Goal: Information Seeking & Learning: Learn about a topic

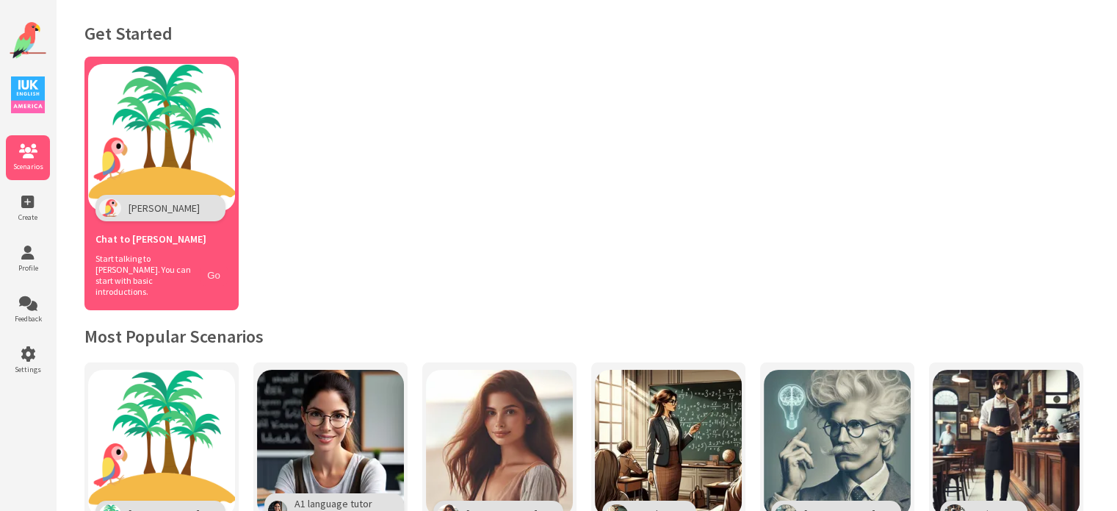
click at [212, 273] on button "Go" at bounding box center [214, 274] width 28 height 21
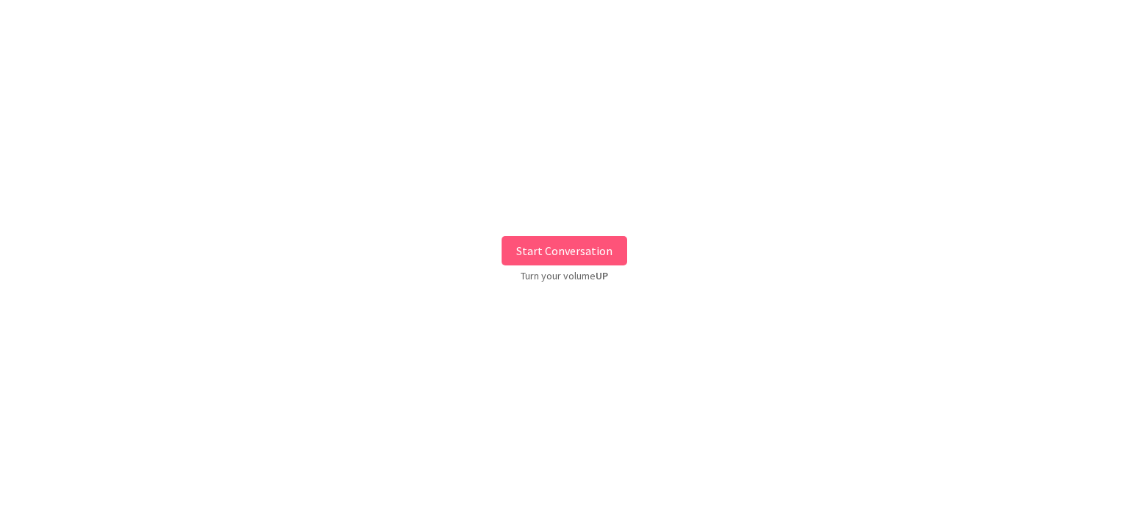
click at [579, 249] on button "Start Conversation" at bounding box center [565, 250] width 126 height 29
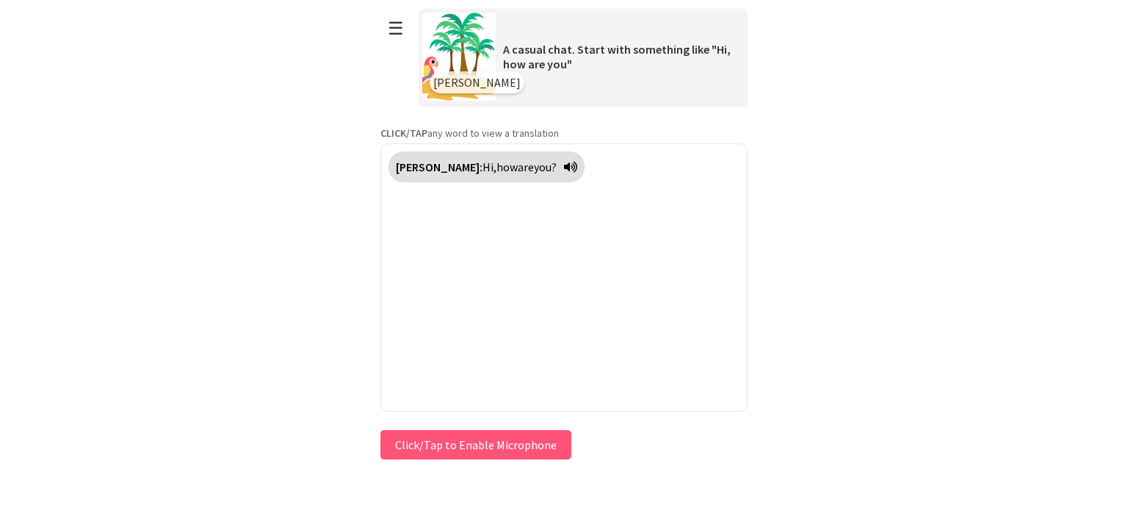
click at [480, 446] on div "Press & HOLD to speak Click/Tap to Enable Microphone ↶ Undo Save No voice detec…" at bounding box center [564, 444] width 367 height 37
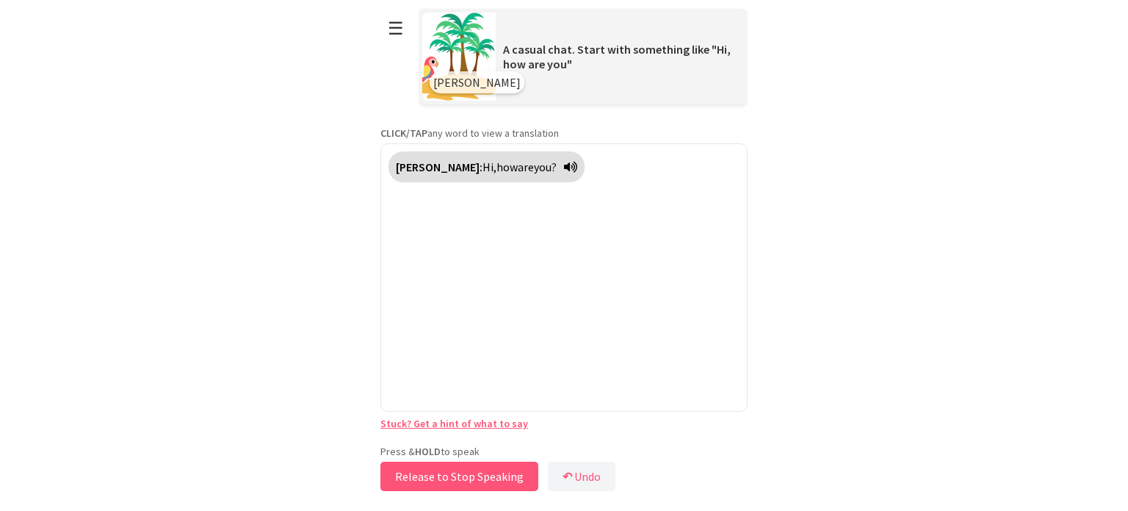
click at [470, 477] on button "Release to Stop Speaking" at bounding box center [460, 475] width 158 height 29
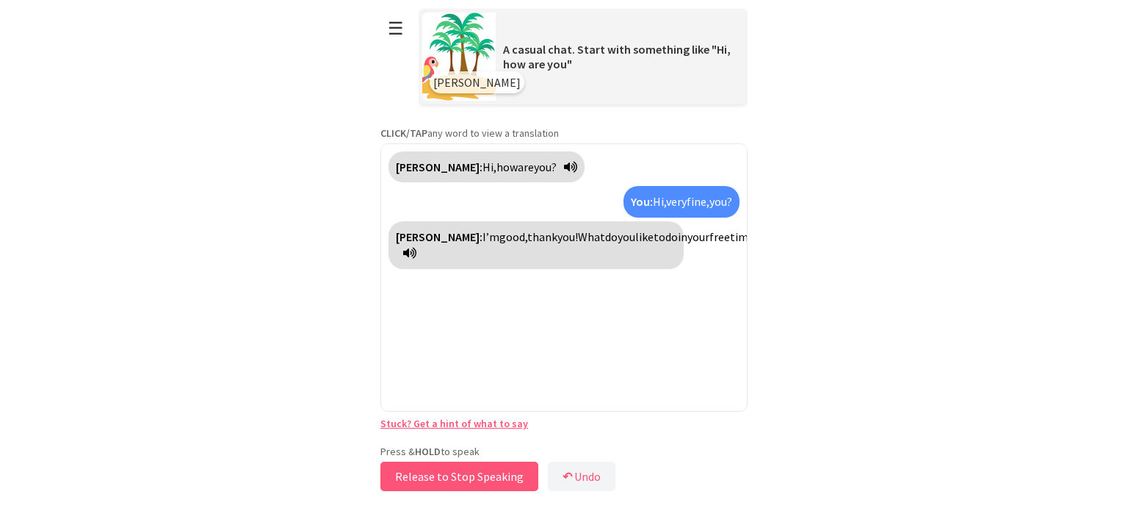
click at [470, 477] on button "Release to Stop Speaking" at bounding box center [460, 475] width 158 height 29
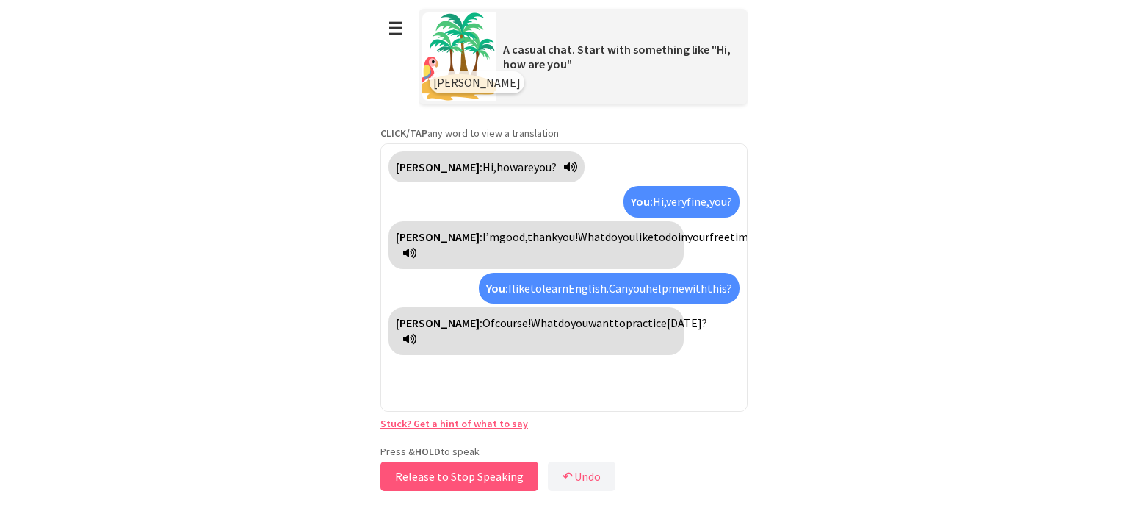
click at [470, 477] on button "Release to Stop Speaking" at bounding box center [460, 475] width 158 height 29
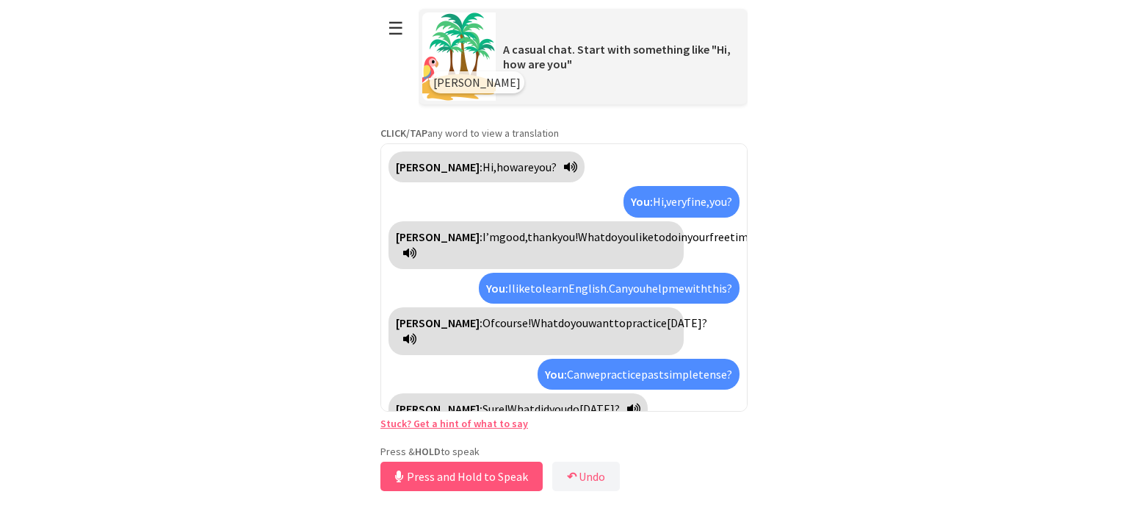
scroll to position [16, 0]
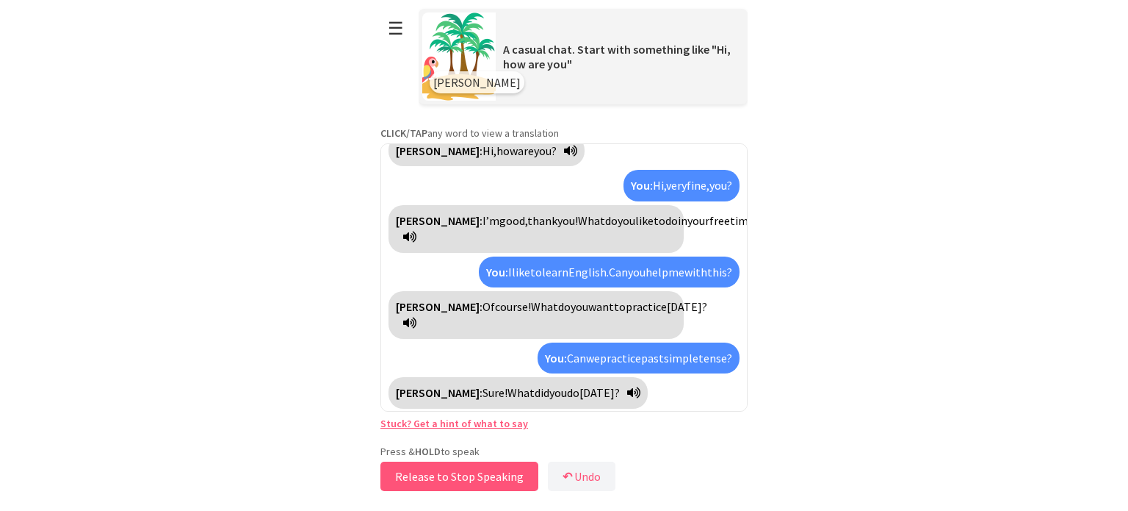
click at [470, 477] on button "Release to Stop Speaking" at bounding box center [460, 475] width 158 height 29
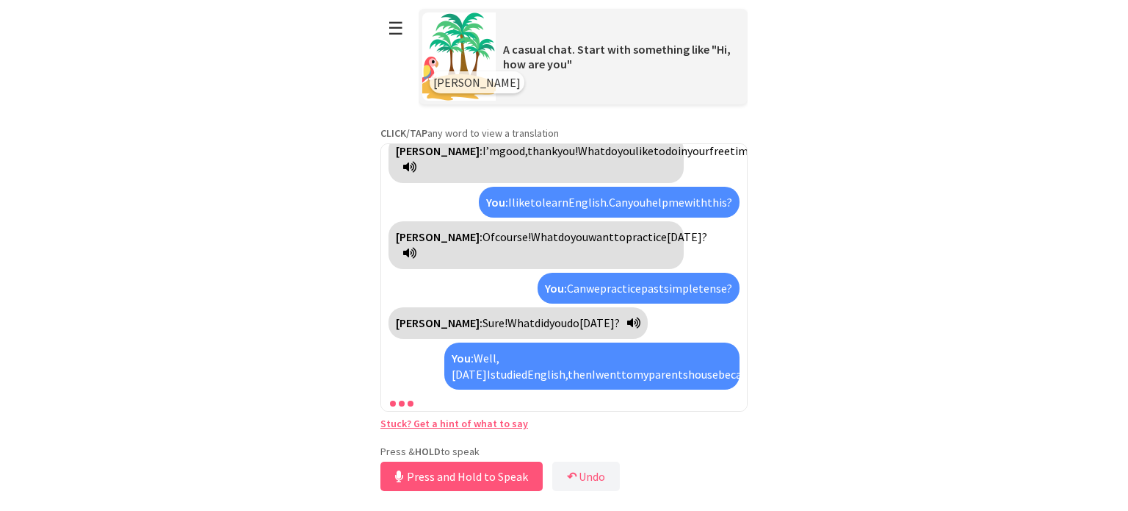
scroll to position [185, 0]
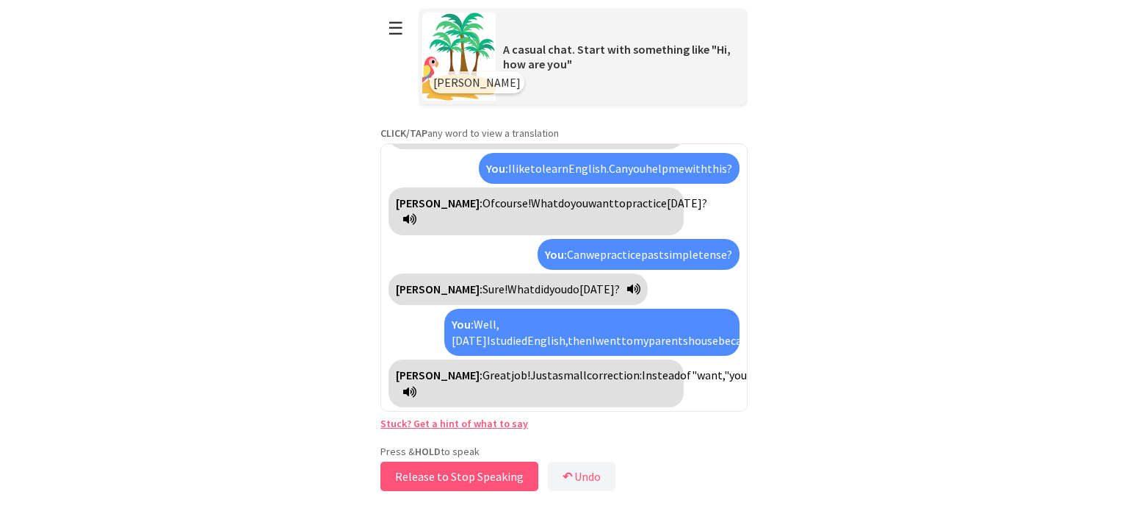
drag, startPoint x: 470, startPoint y: 477, endPoint x: 469, endPoint y: 484, distance: 7.4
click at [469, 484] on button "Release to Stop Speaking" at bounding box center [460, 475] width 158 height 29
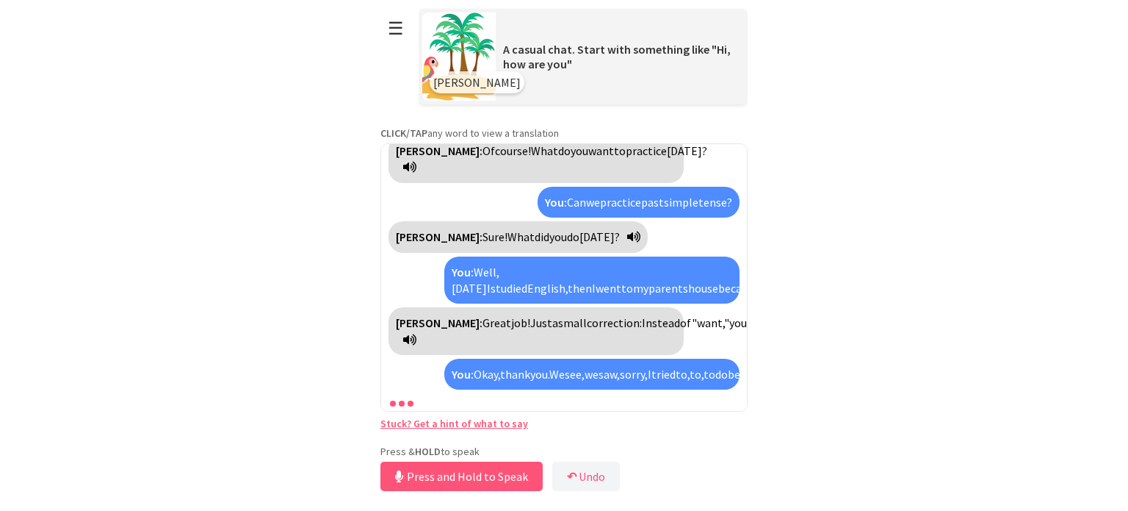
scroll to position [287, 0]
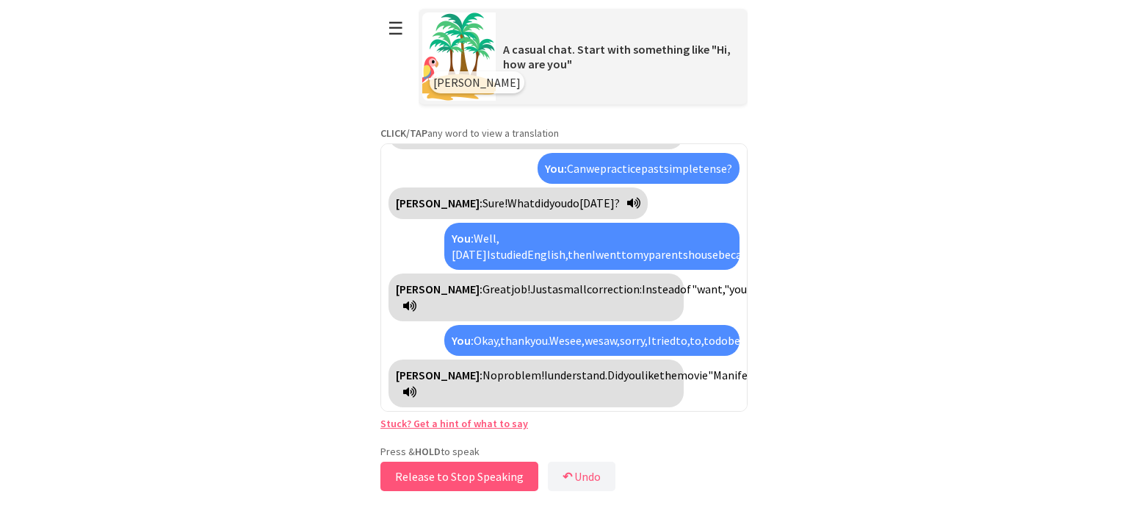
click at [469, 484] on button "Release to Stop Speaking" at bounding box center [460, 475] width 158 height 29
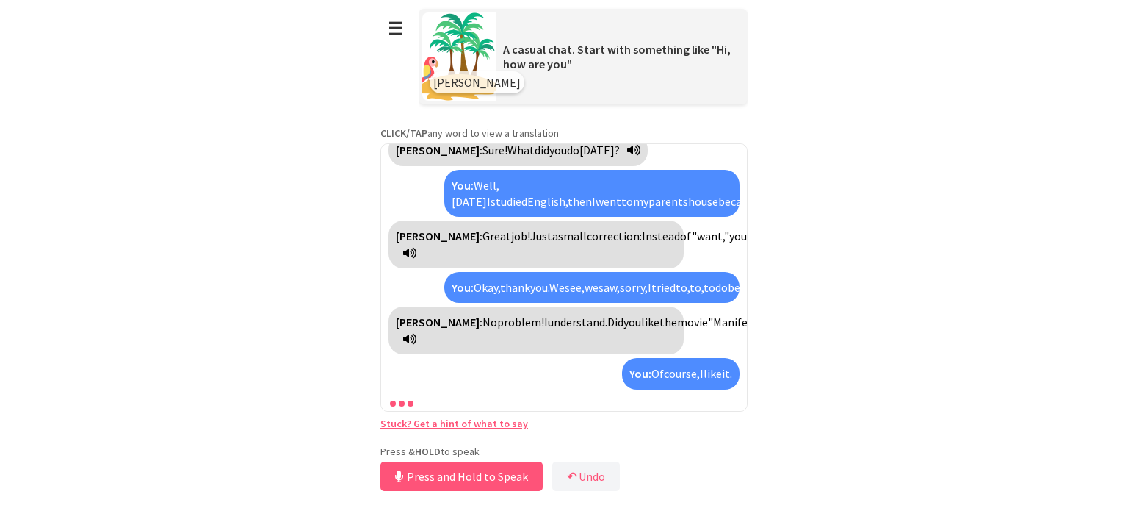
scroll to position [373, 0]
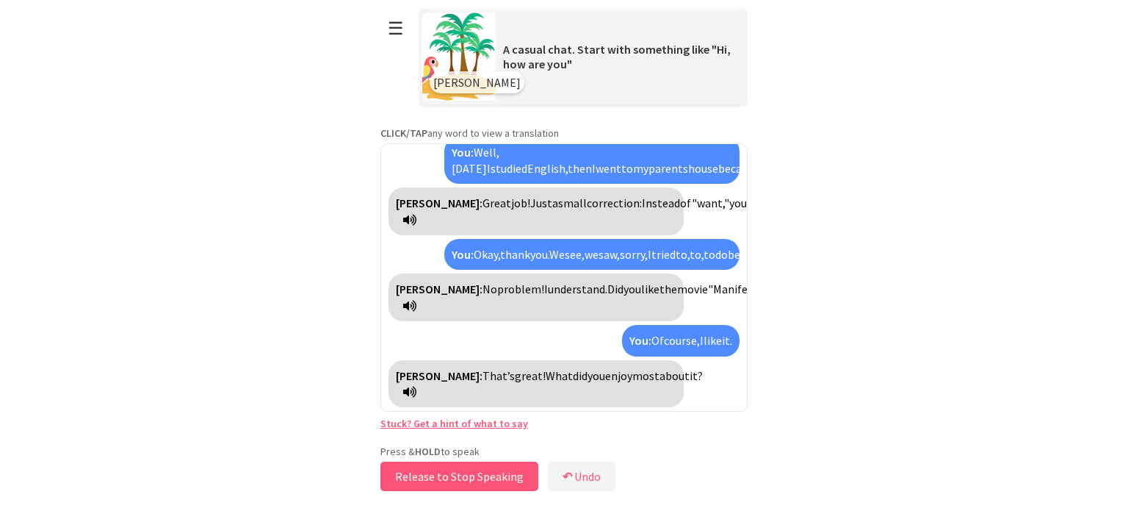
click at [469, 484] on button "Release to Stop Speaking" at bounding box center [460, 475] width 158 height 29
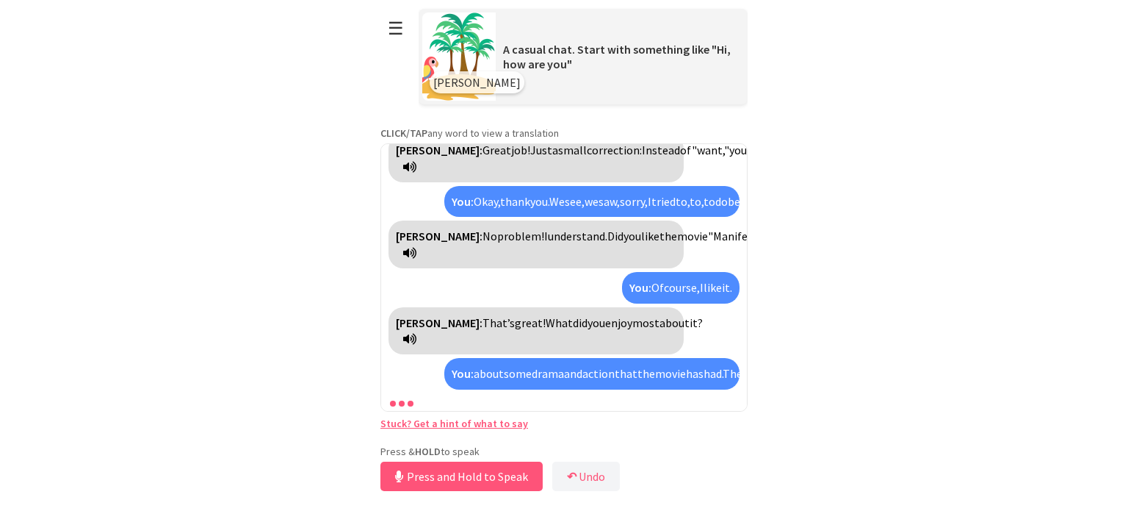
scroll to position [492, 0]
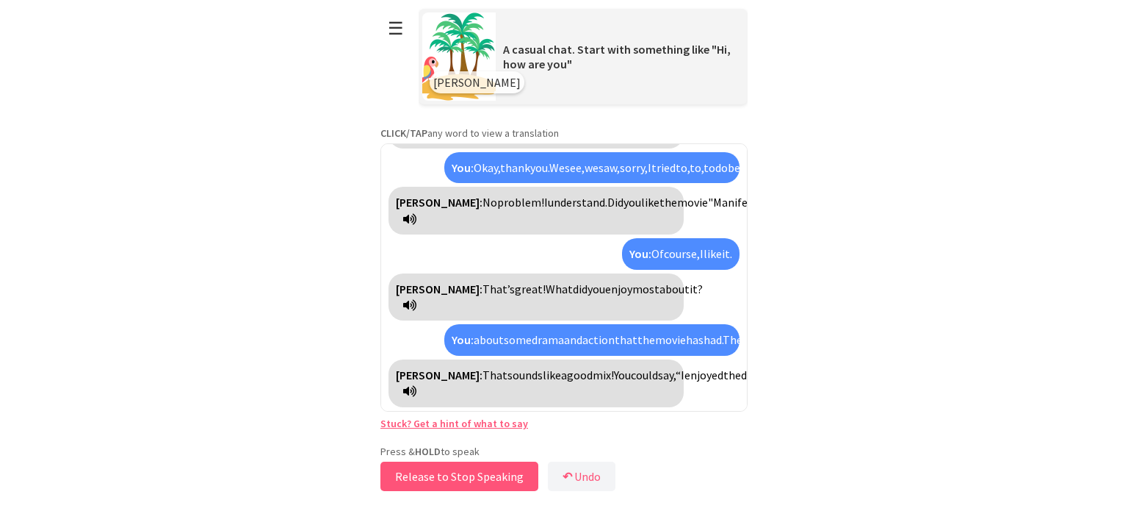
click at [469, 484] on button "Release to Stop Speaking" at bounding box center [460, 475] width 158 height 29
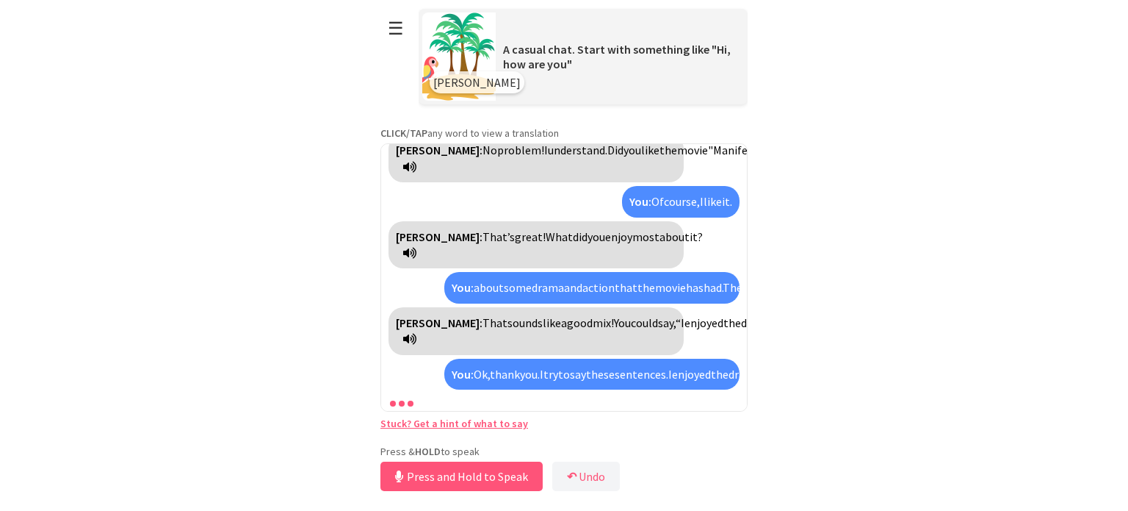
scroll to position [628, 0]
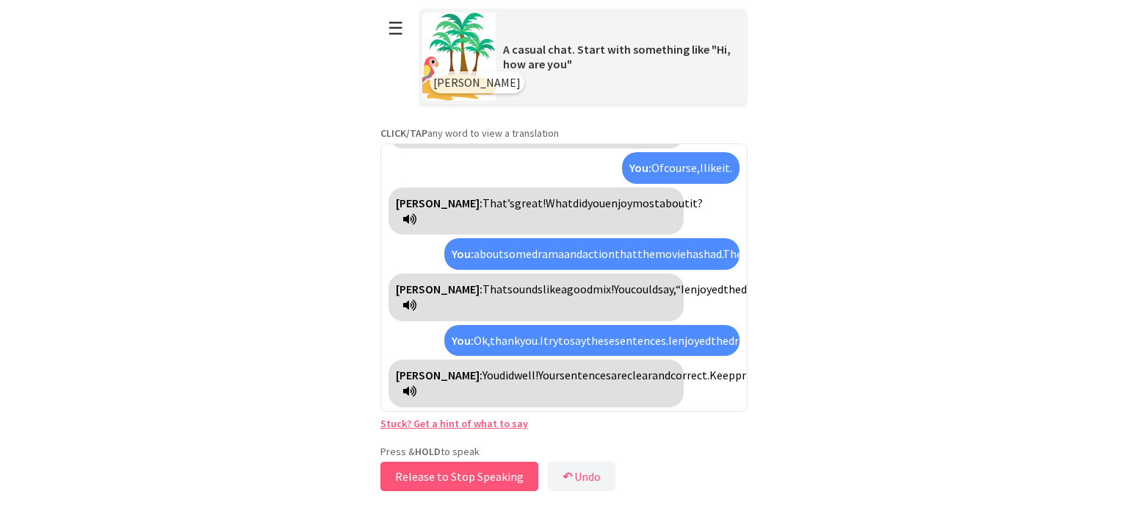
click at [469, 484] on button "Release to Stop Speaking" at bounding box center [460, 475] width 158 height 29
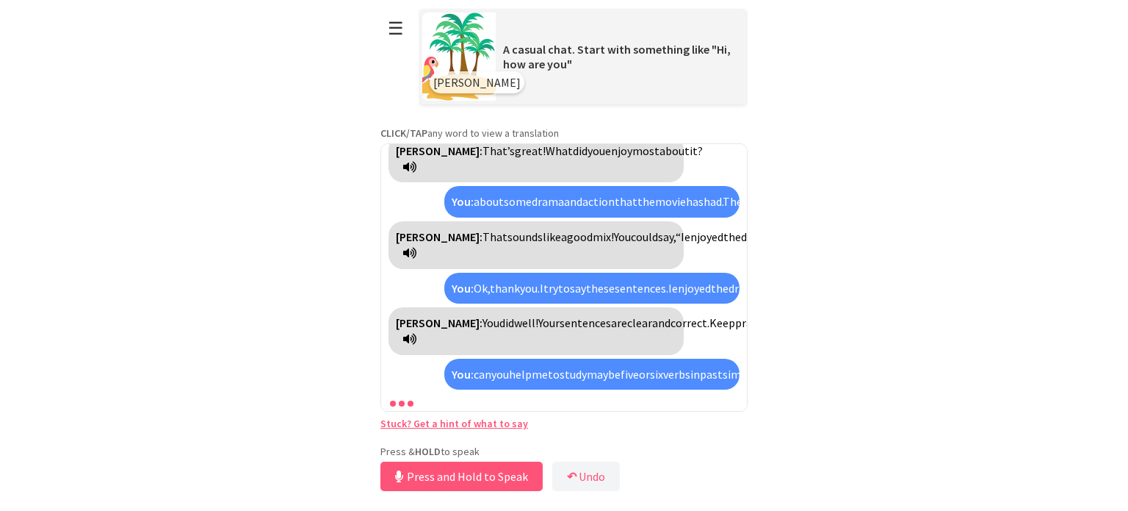
scroll to position [796, 0]
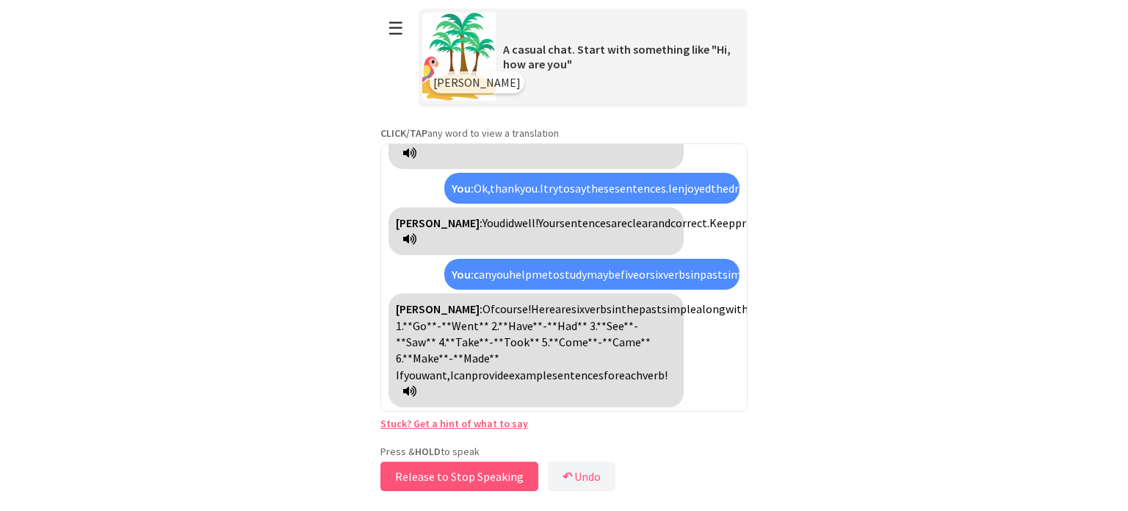
click at [469, 484] on button "Release to Stop Speaking" at bounding box center [460, 475] width 158 height 29
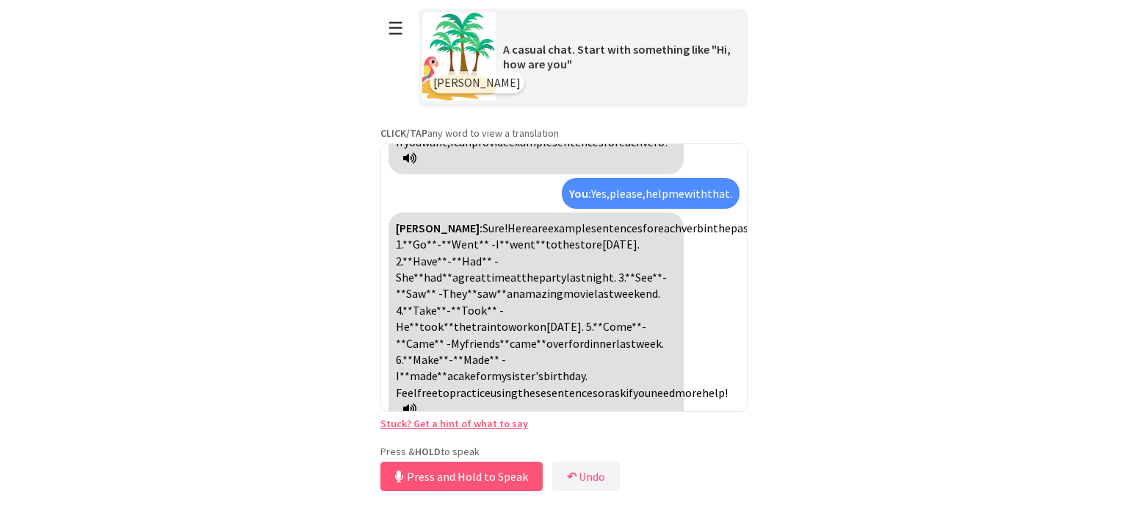
scroll to position [1031, 0]
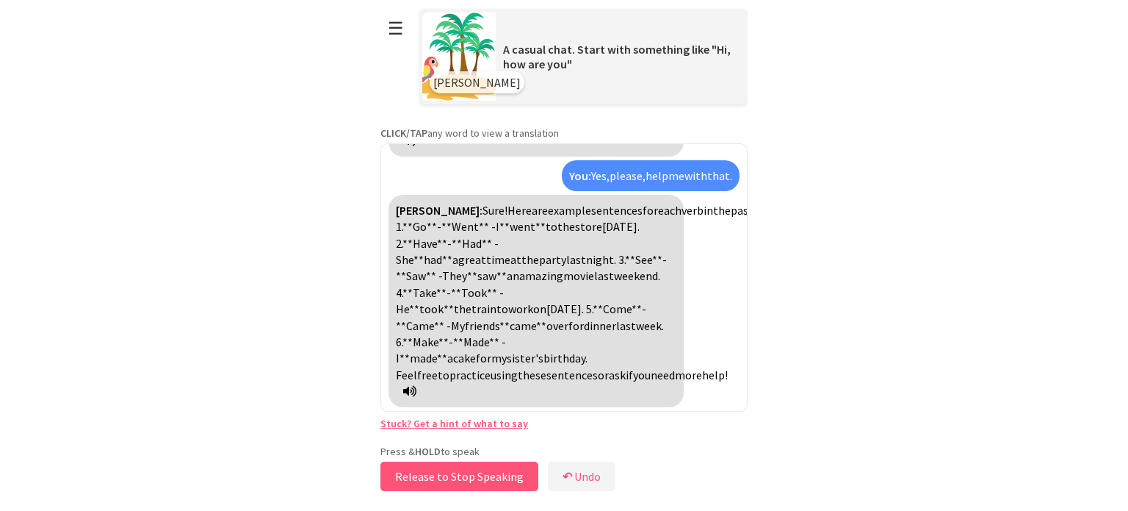
click at [464, 475] on button "Release to Stop Speaking" at bounding box center [460, 475] width 158 height 29
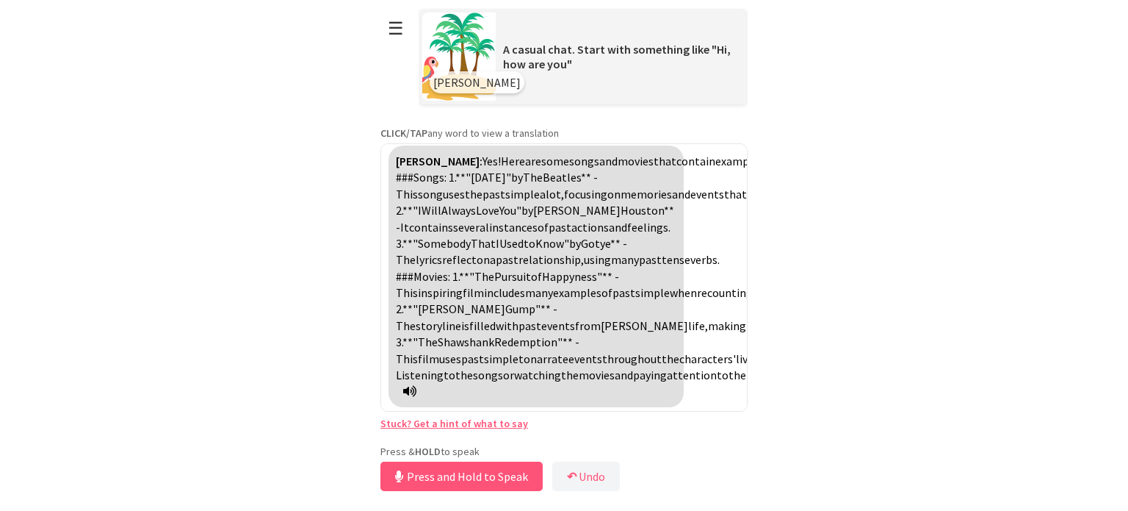
scroll to position [1462, 0]
click at [492, 475] on button "Release to Stop Speaking" at bounding box center [460, 475] width 158 height 29
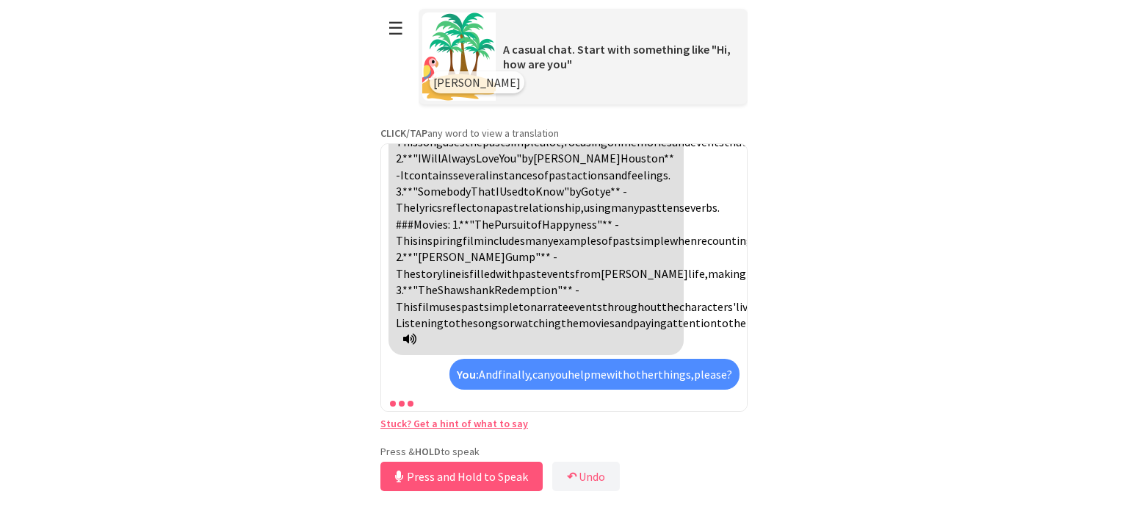
scroll to position [1581, 0]
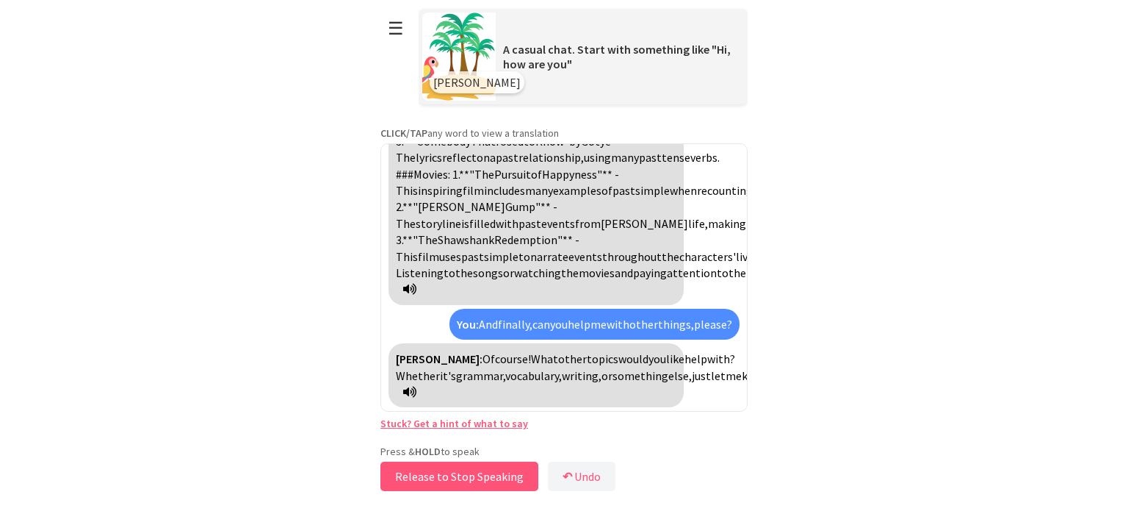
click at [491, 475] on button "Release to Stop Speaking" at bounding box center [460, 475] width 158 height 29
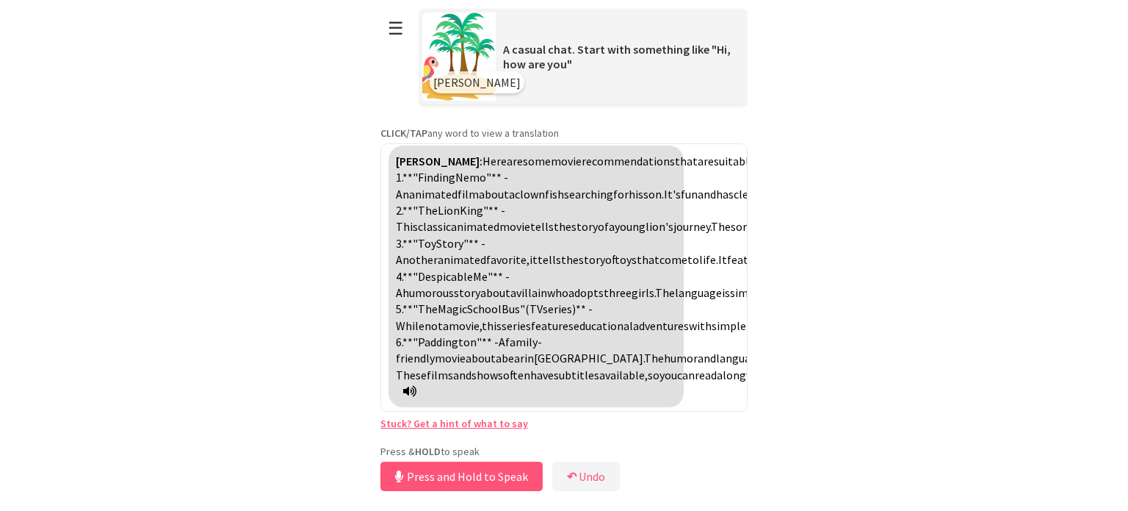
scroll to position [2062, 0]
click at [432, 481] on button "Release to Stop Speaking" at bounding box center [460, 475] width 158 height 29
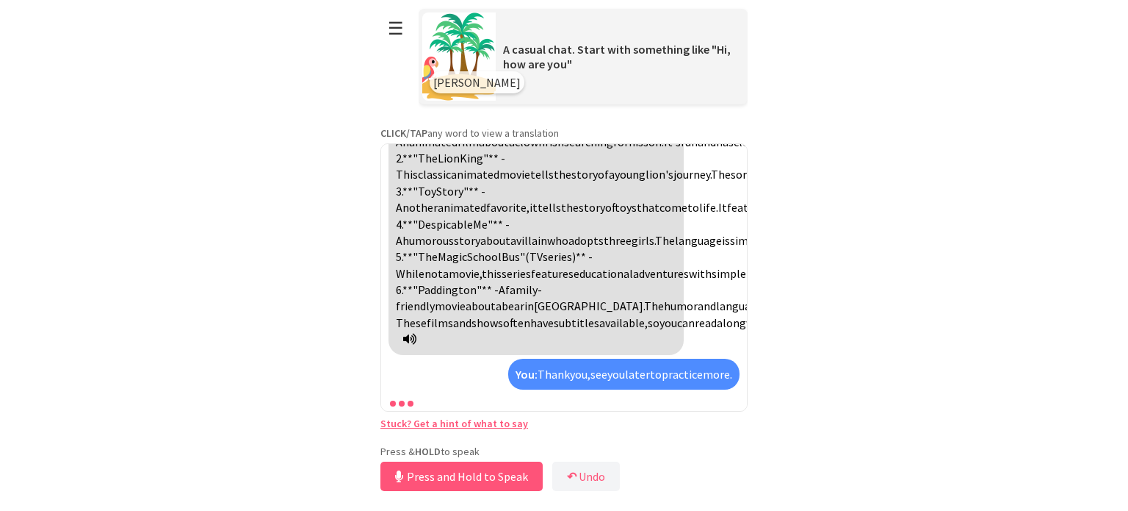
scroll to position [2165, 0]
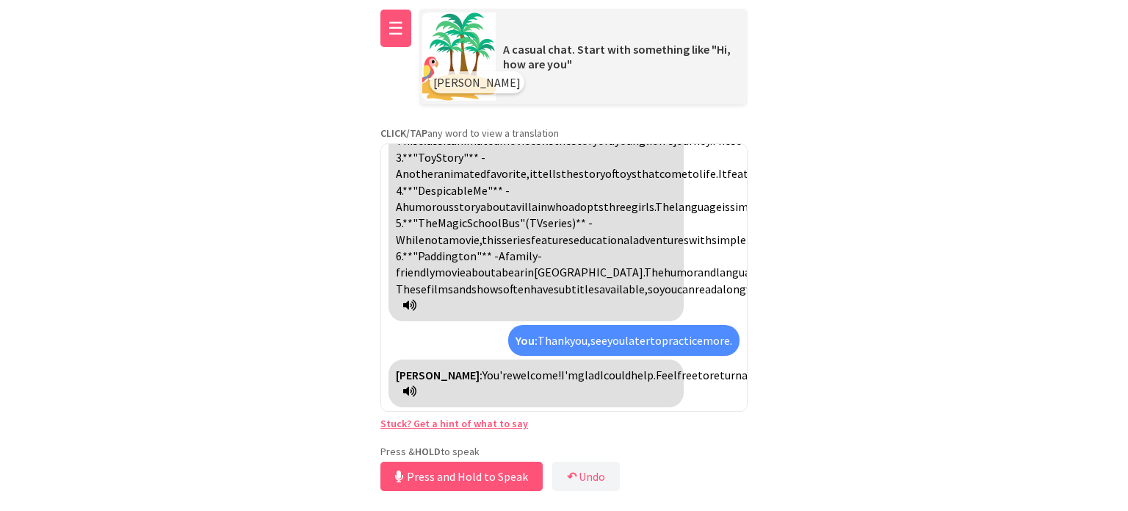
click at [381, 33] on button "☰" at bounding box center [396, 28] width 31 height 37
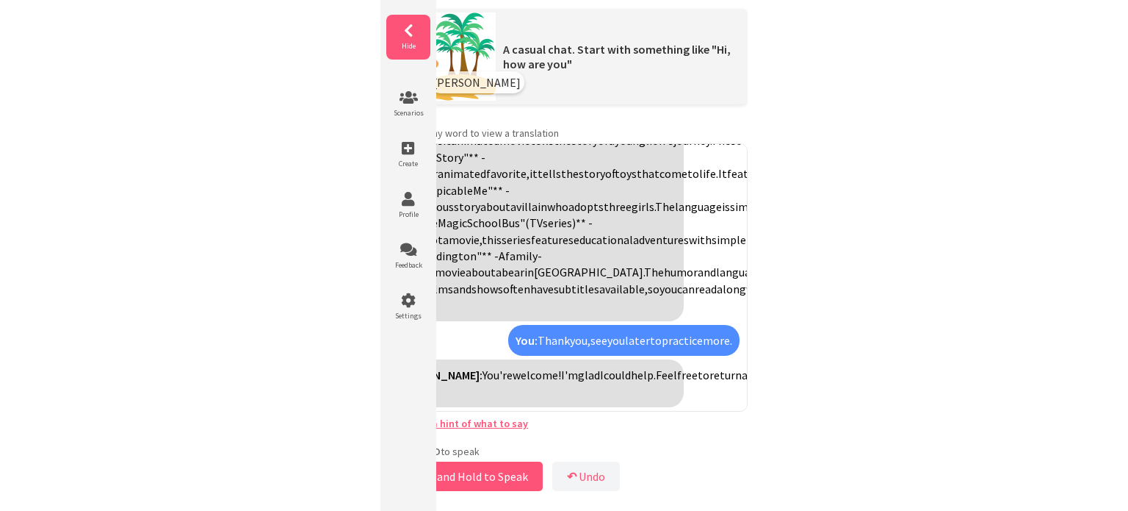
click at [410, 43] on span "Hide" at bounding box center [408, 46] width 44 height 10
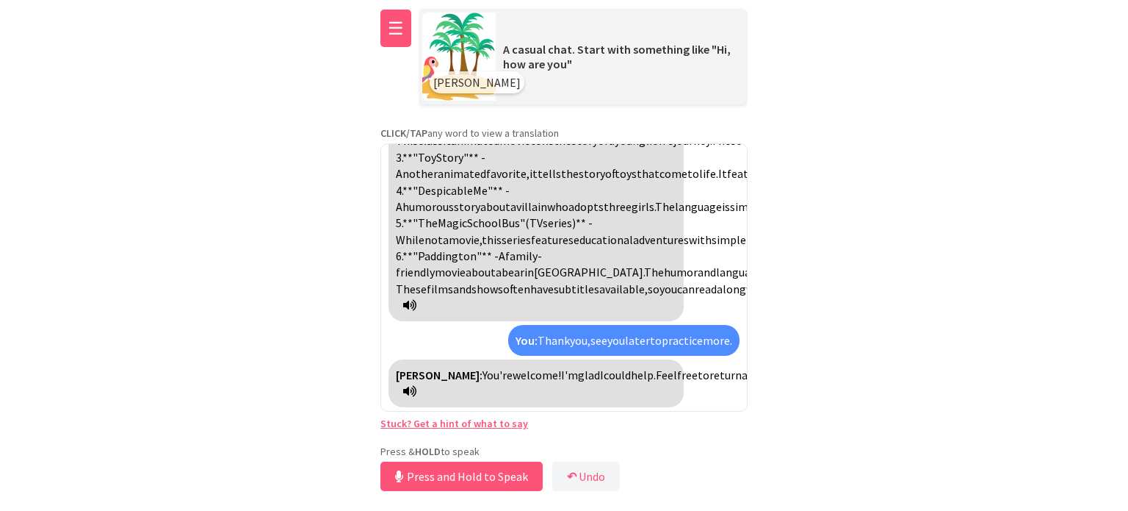
click at [394, 23] on button "☰" at bounding box center [396, 28] width 31 height 37
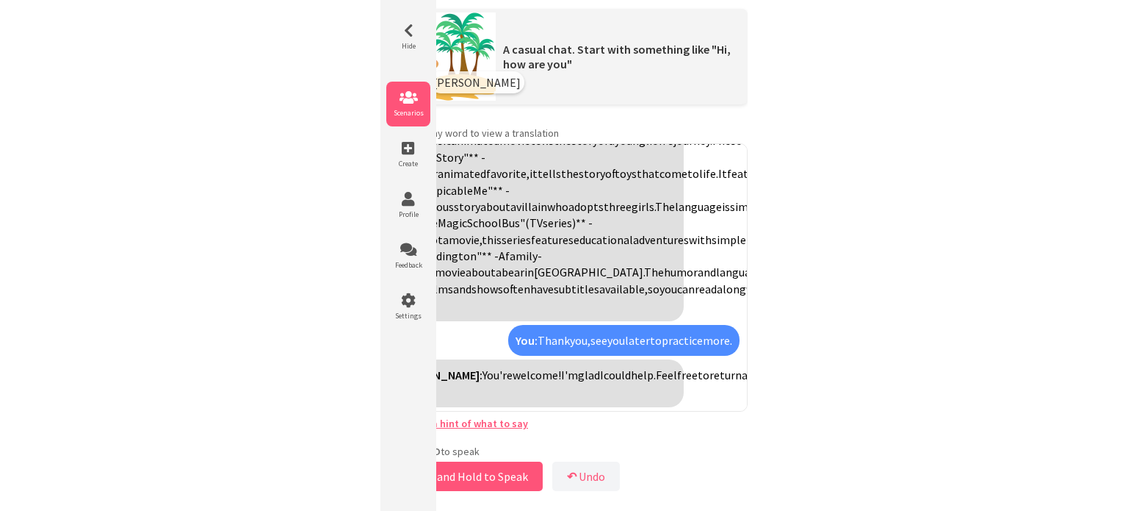
click at [403, 99] on icon at bounding box center [408, 97] width 44 height 15
